Goal: Information Seeking & Learning: Check status

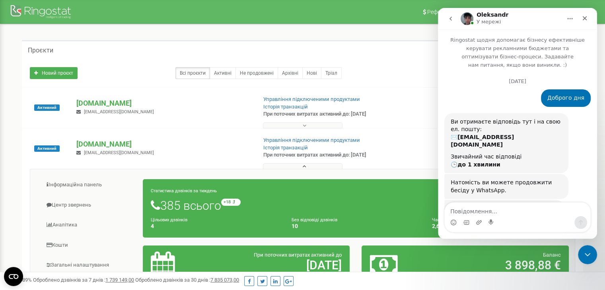
scroll to position [1, 0]
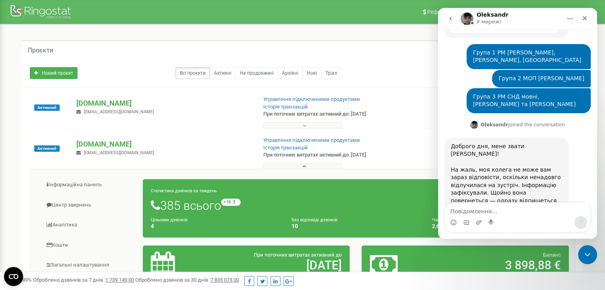
type textarea "+39 380"
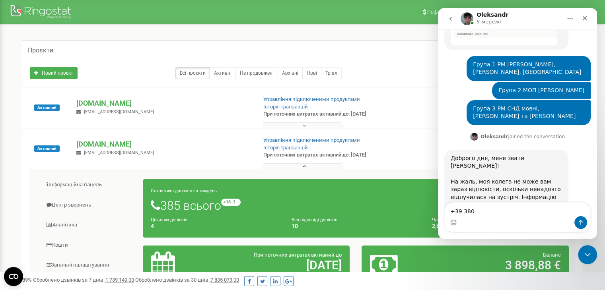
scroll to position [1847, 0]
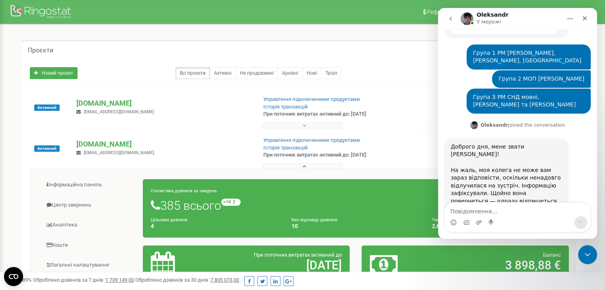
click at [446, 16] on button "go back" at bounding box center [450, 18] width 15 height 15
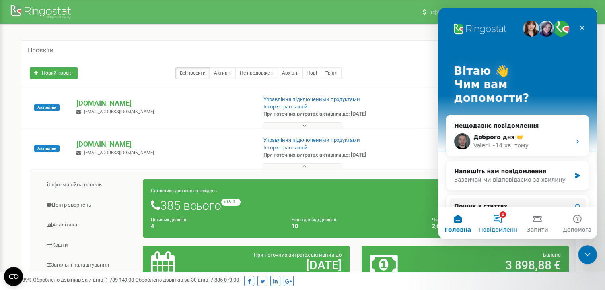
click at [493, 219] on button "1 Повідомлення" at bounding box center [498, 223] width 40 height 32
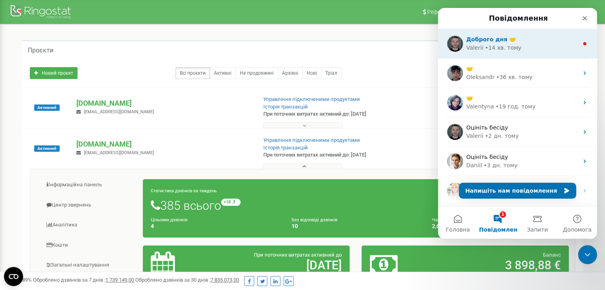
click at [485, 44] on div "• 14 хв. тому" at bounding box center [503, 48] width 37 height 8
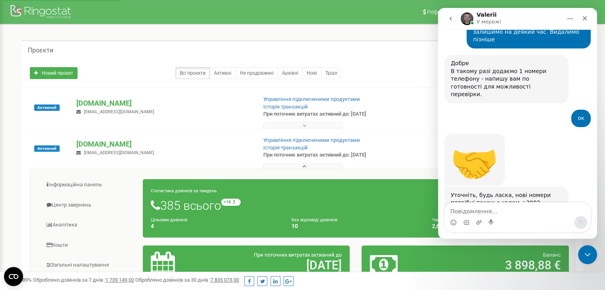
scroll to position [1878, 0]
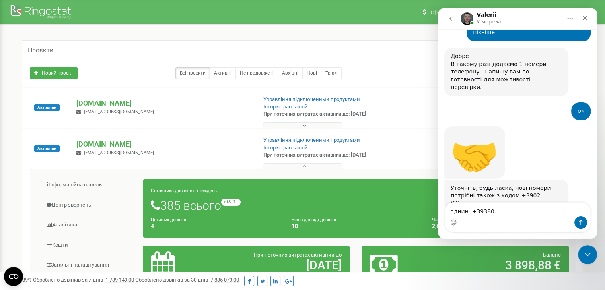
type textarea "однин +39380"
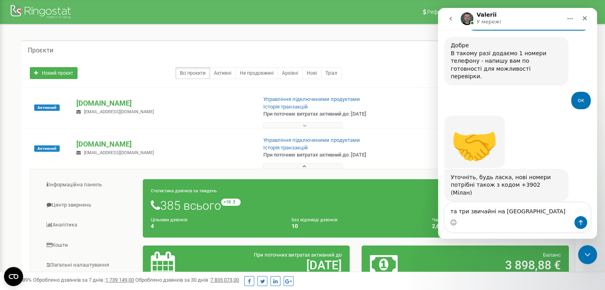
type textarea "та три звичайні на Мілан"
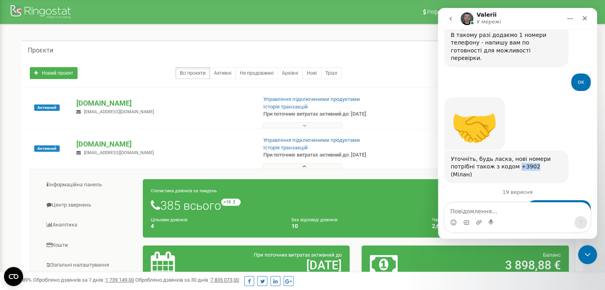
drag, startPoint x: 490, startPoint y: 57, endPoint x: 505, endPoint y: 57, distance: 14.3
click at [505, 155] on div "Уточніть, будь ласка, нові номери потрібні також з кодом +3902 (Мілан)" at bounding box center [505, 166] width 111 height 23
copy div "+3902"
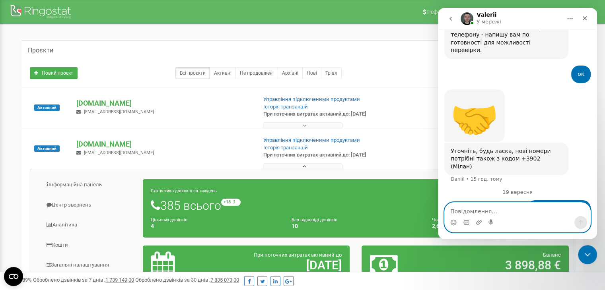
click at [535, 207] on textarea "Повідомлення..." at bounding box center [518, 210] width 146 height 14
paste textarea "+3902"
type textarea "+3902"
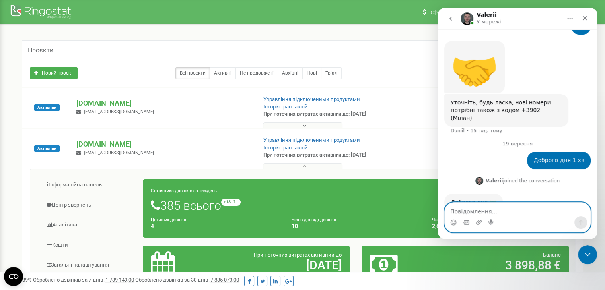
scroll to position [1964, 0]
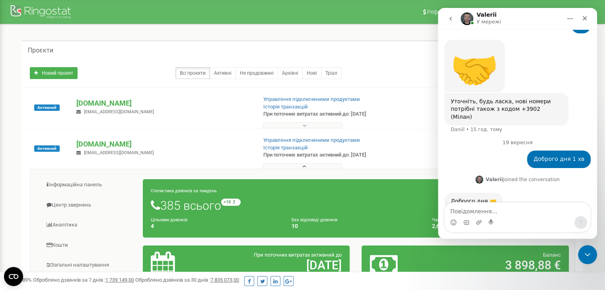
click at [454, 17] on button "go back" at bounding box center [450, 18] width 15 height 15
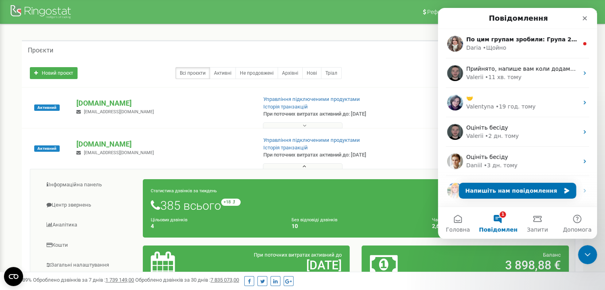
scroll to position [0, 0]
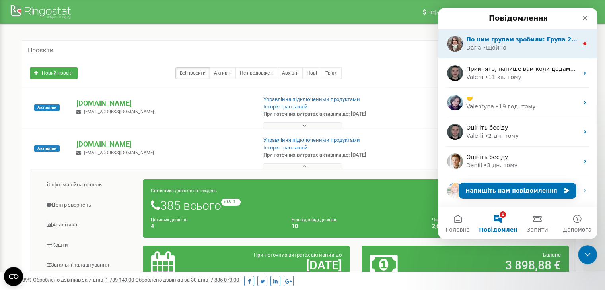
click at [499, 52] on div "• Щойно" at bounding box center [494, 48] width 23 height 8
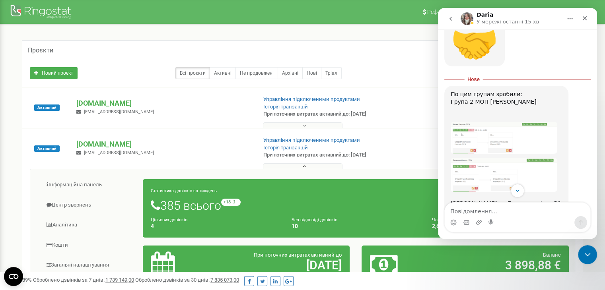
scroll to position [2170, 0]
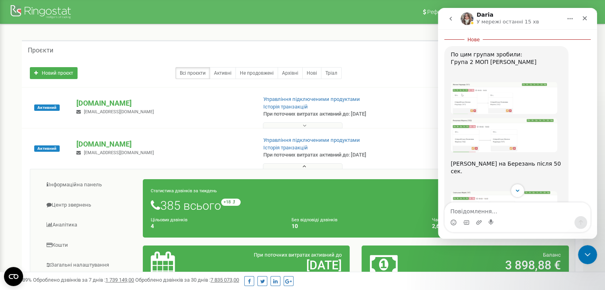
drag, startPoint x: 451, startPoint y: 136, endPoint x: 542, endPoint y: 152, distance: 91.8
click at [542, 152] on div "По цим групам зробили: Група 2 МОП Жилюк, Яковлева ​ Скальська на Березань післ…" at bounding box center [505, 257] width 111 height 412
copy div "Березань - на Снєжневський, Бабійчук Снєжневський - Бабійчук, Березань Бабійчук…"
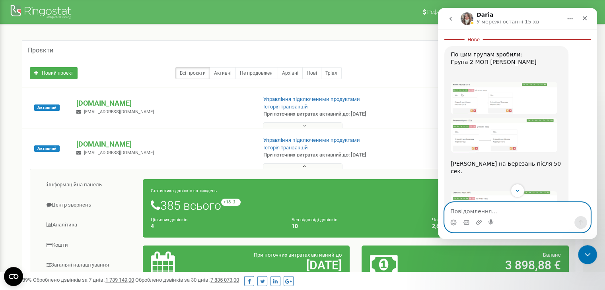
click at [485, 215] on textarea "Повідомлення..." at bounding box center [518, 210] width 146 height 14
paste textarea "Березань - на Снєжневський, Бабійчук Снєжневський - Бабійчук, Березань Бабійчук…"
type textarea "Березань - на Снєжневський, Бабійчук Снєжневський - Бабійчук, Березань Бабійчук…"
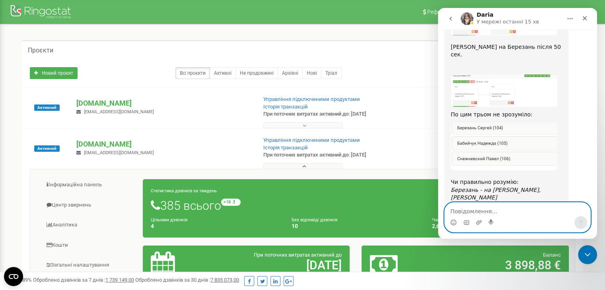
scroll to position [2276, 0]
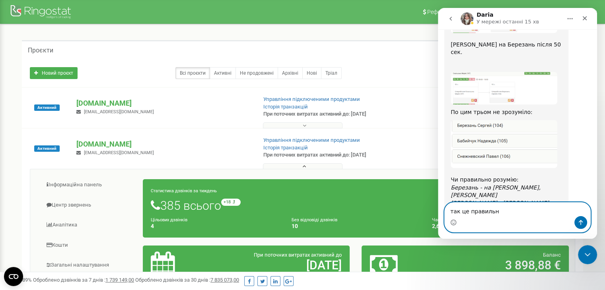
type textarea "так це правильно"
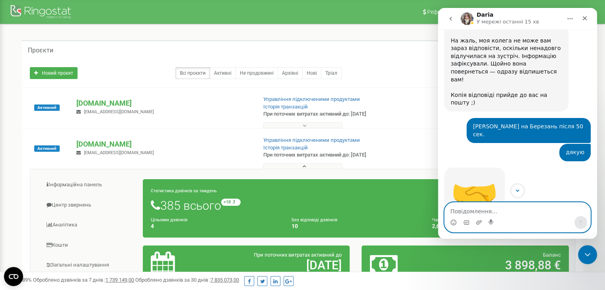
scroll to position [1976, 0]
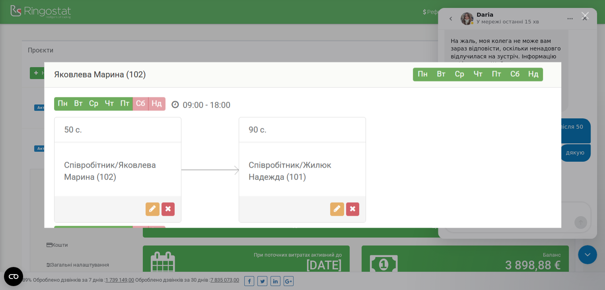
scroll to position [0, 0]
click at [574, 137] on div "Месенджер Intercom" at bounding box center [302, 145] width 605 height 290
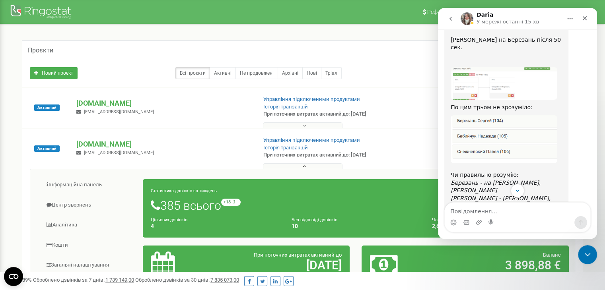
scroll to position [2293, 0]
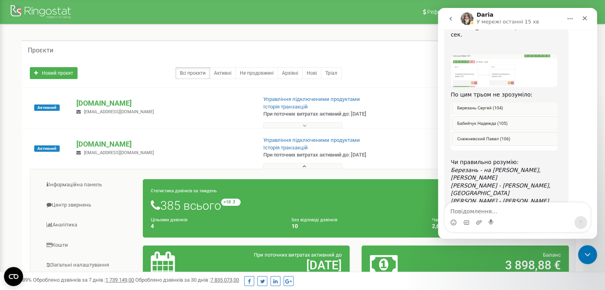
click at [503, 245] on img "Daria каже…" at bounding box center [503, 276] width 107 height 62
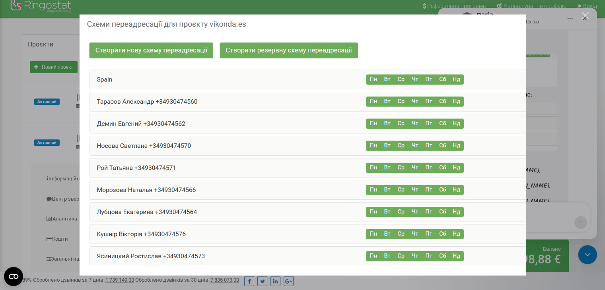
scroll to position [0, 0]
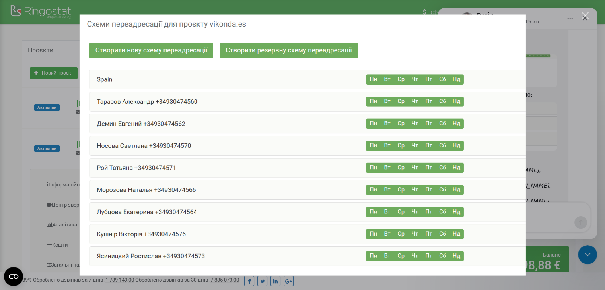
click at [572, 114] on div "Месенджер Intercom" at bounding box center [302, 145] width 605 height 290
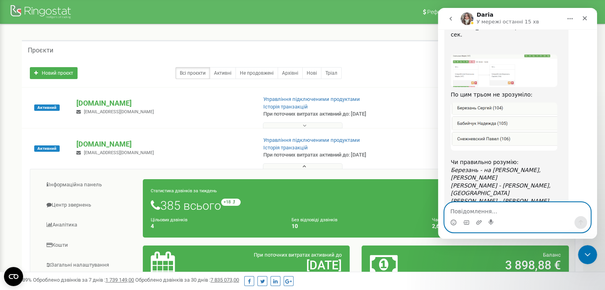
click at [479, 209] on textarea "Повідомлення..." at bounding box center [518, 210] width 146 height 14
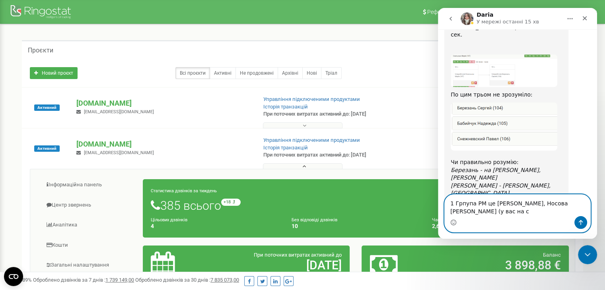
scroll to position [2302, 0]
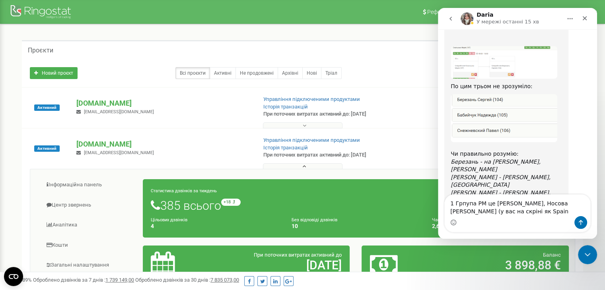
click at [468, 236] on img "Daria каже…" at bounding box center [503, 267] width 107 height 62
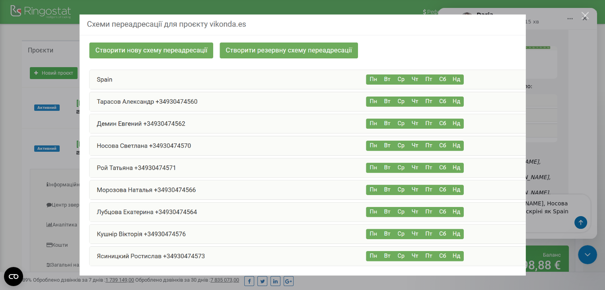
click at [546, 113] on div "Месенджер Intercom" at bounding box center [302, 145] width 605 height 290
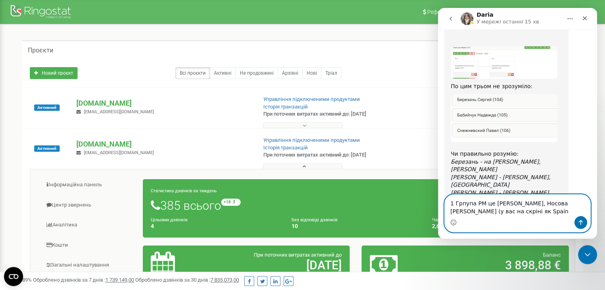
click at [489, 215] on textarea "1 Грпупа РМ це Тарасов, Носова Карпенко (у вас на скріні як Spain" at bounding box center [518, 205] width 146 height 21
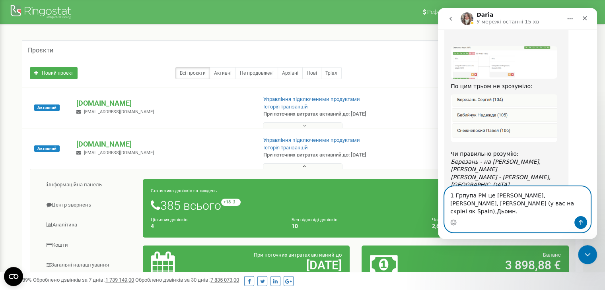
type textarea "1 Грпупа РМ це [PERSON_NAME], [PERSON_NAME], [PERSON_NAME] (у вас на скріні як …"
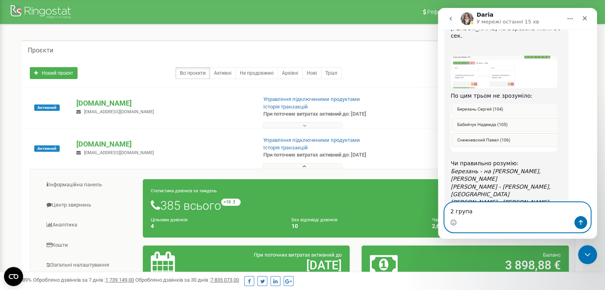
scroll to position [2280, 0]
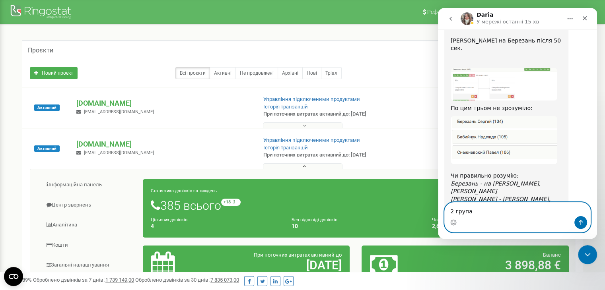
type textarea "2 група"
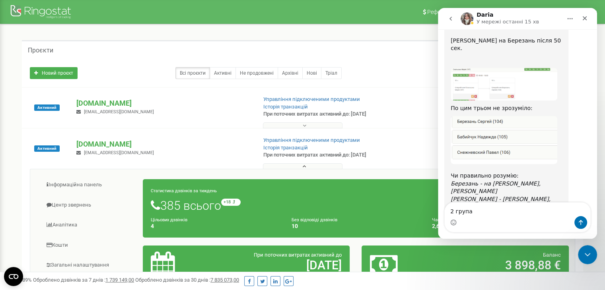
click at [480, 258] on img "Daria каже…" at bounding box center [503, 289] width 107 height 62
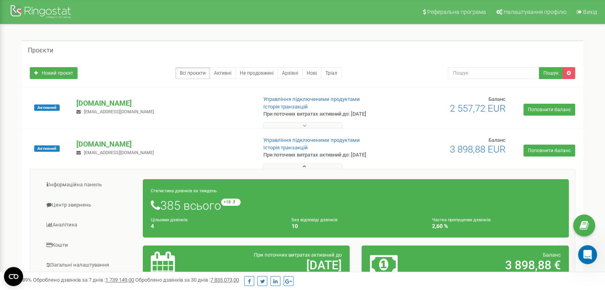
scroll to position [2320, 0]
click at [588, 259] on icon "Відкрити програму для спілкування Intercom" at bounding box center [586, 253] width 13 height 13
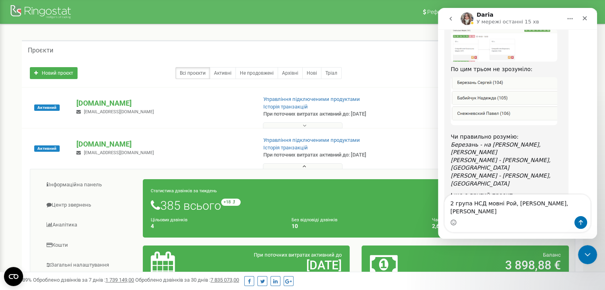
type textarea "2 група НСД мовні Рой, [PERSON_NAME], [PERSON_NAME]."
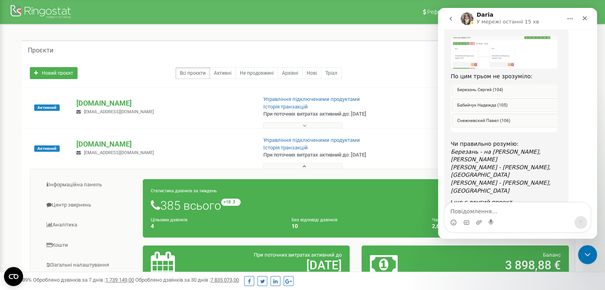
scroll to position [2227, 0]
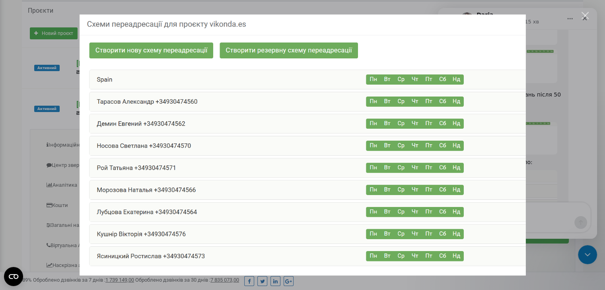
scroll to position [0, 0]
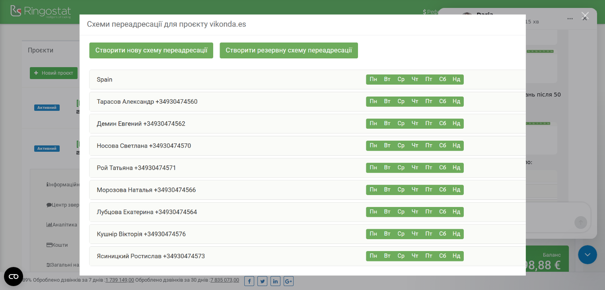
click at [538, 223] on div "Месенджер Intercom" at bounding box center [302, 145] width 605 height 290
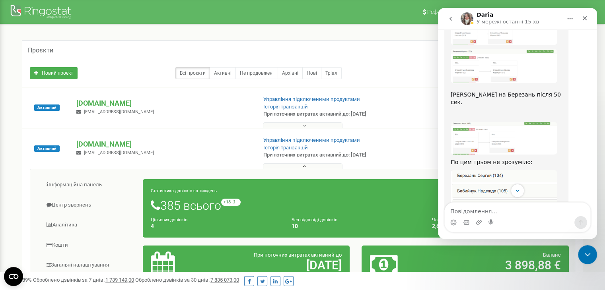
scroll to position [2346, 0]
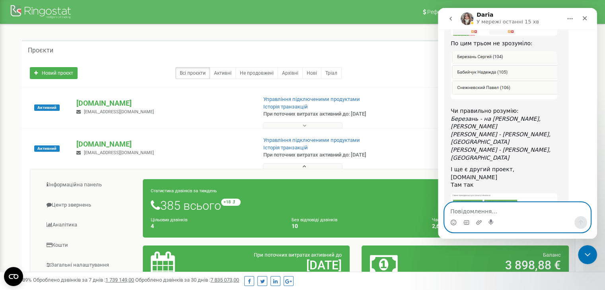
click at [470, 210] on textarea "Повідомлення..." at bounding box center [518, 210] width 146 height 14
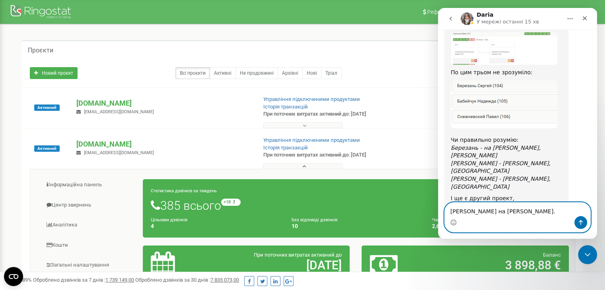
scroll to position [2306, 0]
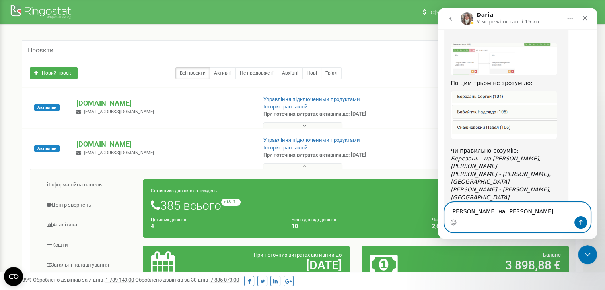
type textarea "[PERSON_NAME] на [PERSON_NAME]."
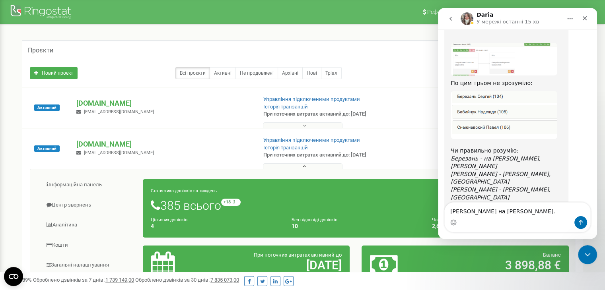
click at [507, 233] on img "Daria каже…" at bounding box center [503, 264] width 107 height 62
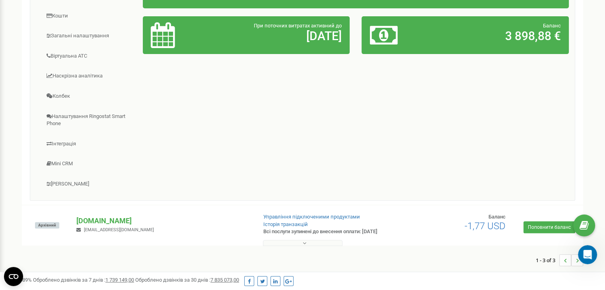
scroll to position [233, 0]
click at [581, 249] on div "Відкрити програму для спілкування Intercom" at bounding box center [586, 254] width 26 height 26
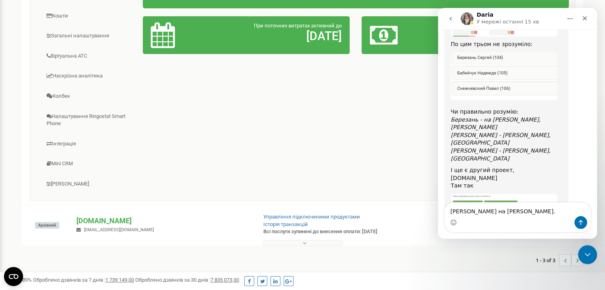
scroll to position [2346, 0]
click at [562, 210] on textarea "Ясініцький на Дьомін. Кушнір на Морозова." at bounding box center [518, 205] width 146 height 21
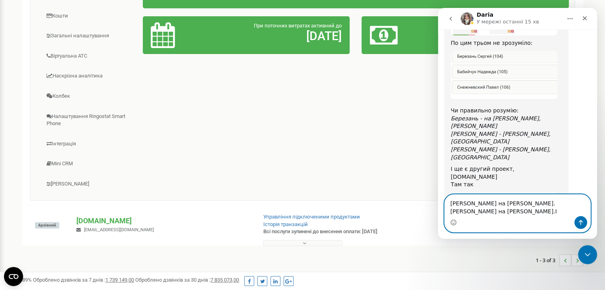
click at [571, 212] on textarea "Ясініцький на Дьомін. Кушнір на Морозова.І" at bounding box center [518, 205] width 146 height 21
click at [450, 213] on textarea "Ясініцький на Дьомін. Кушнір на Морозова." at bounding box center [518, 205] width 146 height 21
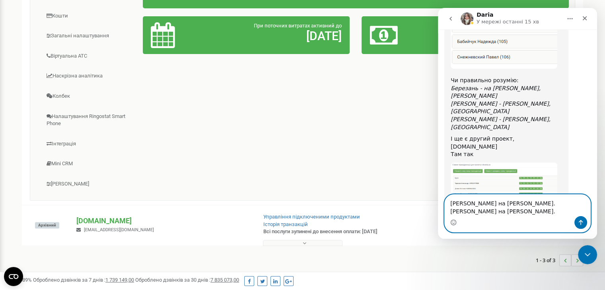
type textarea "[PERSON_NAME] на [PERSON_NAME]."
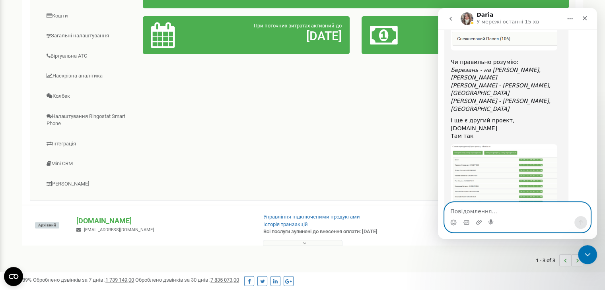
paste textarea "[PERSON_NAME] на [PERSON_NAME]."
type textarea "[PERSON_NAME] на [PERSON_NAME]."
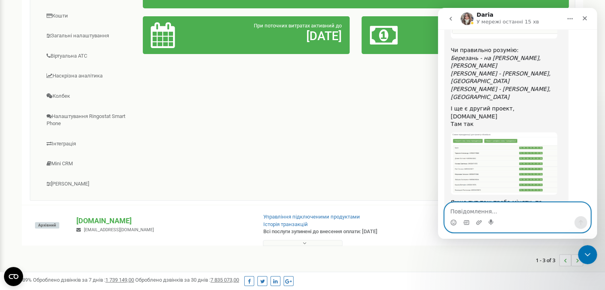
scroll to position [2406, 0]
type textarea "дякую Вам"
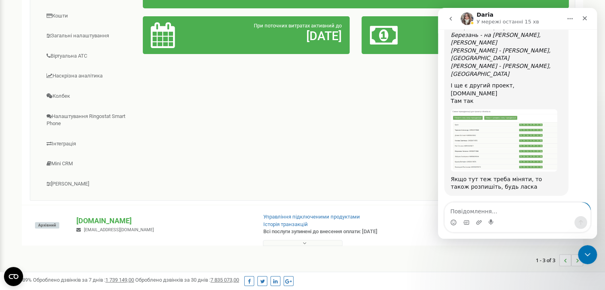
click at [447, 17] on icon "go back" at bounding box center [450, 19] width 6 height 6
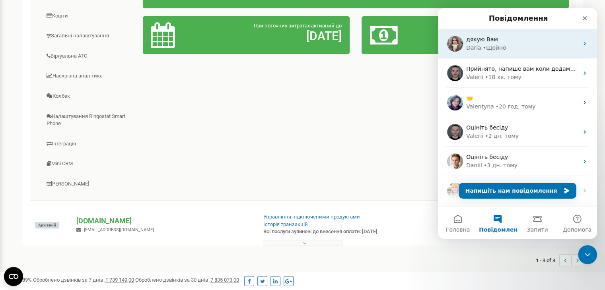
scroll to position [0, 0]
click at [501, 49] on div "• 19 хв. тому" at bounding box center [501, 48] width 37 height 8
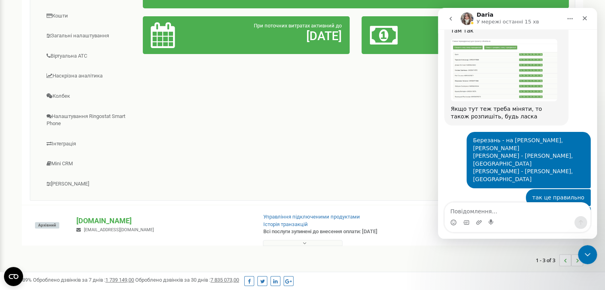
scroll to position [2501, 0]
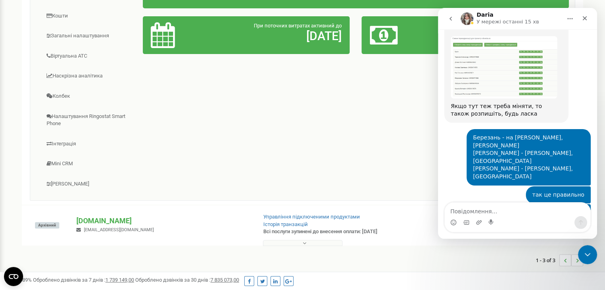
click at [450, 16] on icon "go back" at bounding box center [450, 19] width 6 height 6
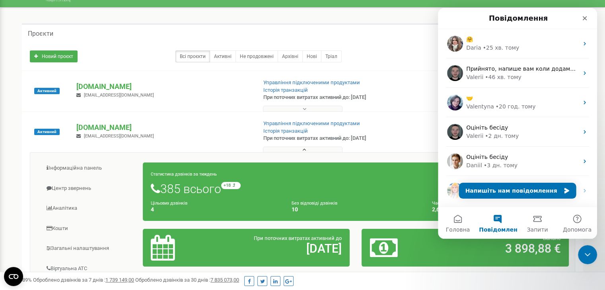
scroll to position [0, 0]
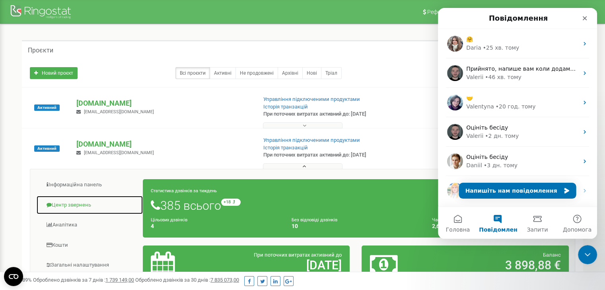
click at [73, 204] on link "Центр звернень" at bounding box center [89, 205] width 107 height 19
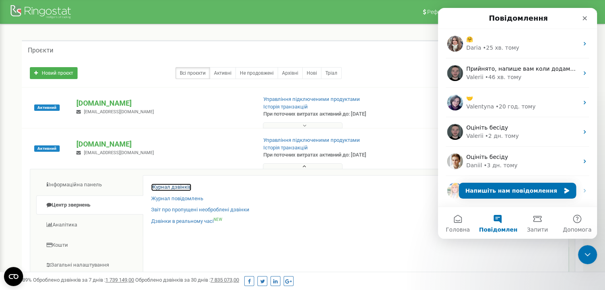
click at [162, 188] on link "Журнал дзвінків" at bounding box center [171, 188] width 40 height 8
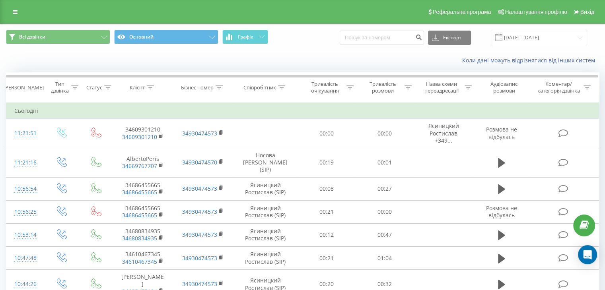
click at [389, 41] on input at bounding box center [382, 38] width 84 height 14
type input "[PHONE_NUMBER]"
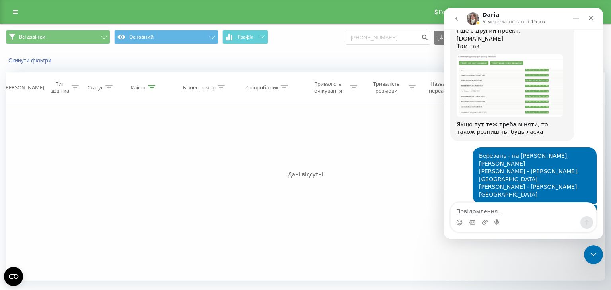
scroll to position [2488, 0]
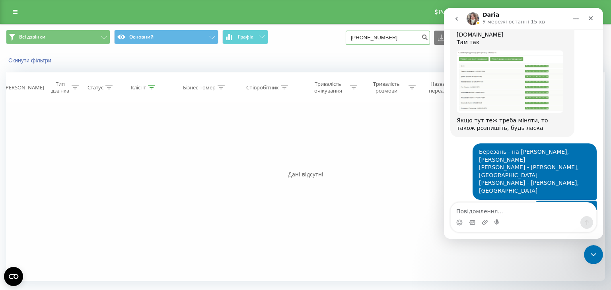
click at [373, 45] on input "[PHONE_NUMBER]" at bounding box center [388, 38] width 84 height 14
click at [373, 38] on input "[PHONE_NUMBER]" at bounding box center [388, 38] width 84 height 14
click at [372, 37] on input "[PHONE_NUMBER]" at bounding box center [388, 38] width 84 height 14
click at [371, 37] on input "[PHONE_NUMBER]" at bounding box center [388, 38] width 84 height 14
type input "699422509"
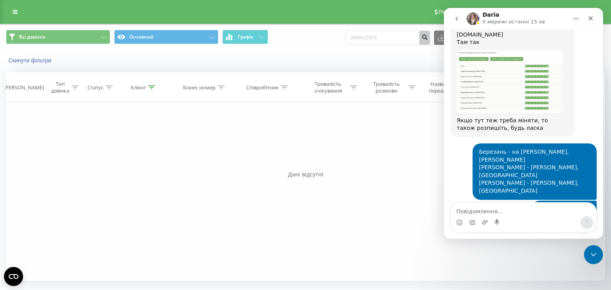
click at [428, 37] on icon "submit" at bounding box center [424, 36] width 7 height 5
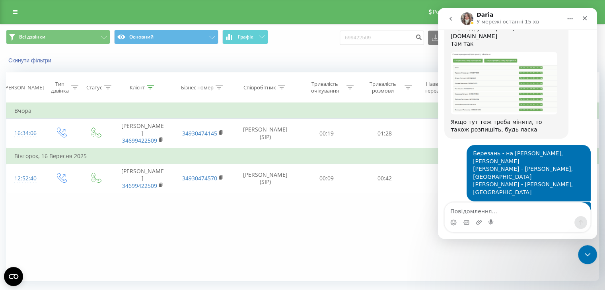
scroll to position [2488, 0]
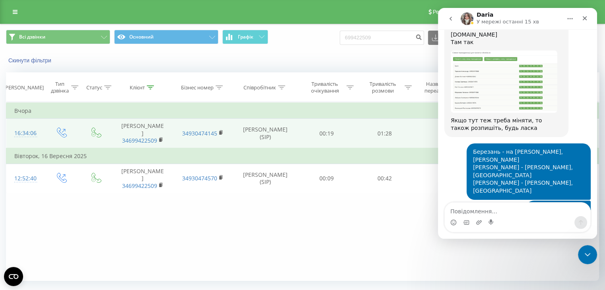
drag, startPoint x: 148, startPoint y: 132, endPoint x: 163, endPoint y: 127, distance: 15.7
click at [163, 127] on td "Juan 34699422509" at bounding box center [143, 133] width 60 height 29
click at [161, 138] on rect at bounding box center [160, 140] width 2 height 4
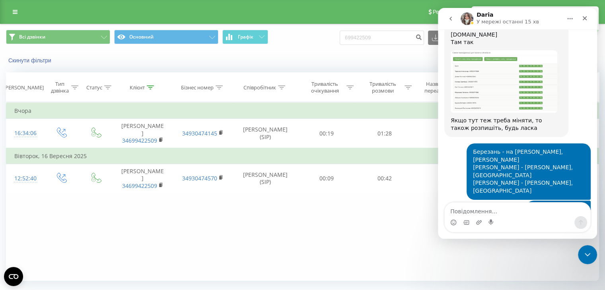
click at [159, 244] on div "Фільтрувати за умовою Дорівнює Введіть значення Скасувати OK Фільтрувати за умо…" at bounding box center [302, 191] width 593 height 179
